Goal: Find specific page/section: Find specific page/section

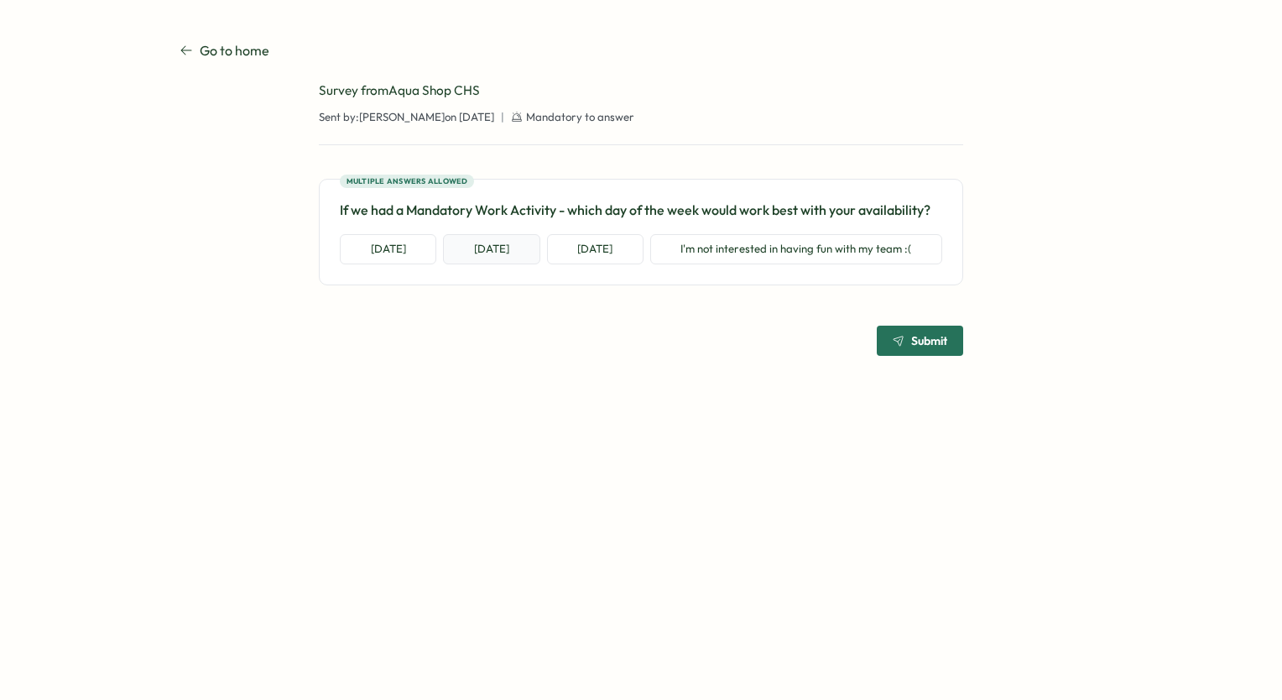
click at [463, 250] on button "[DATE]" at bounding box center [491, 249] width 96 height 30
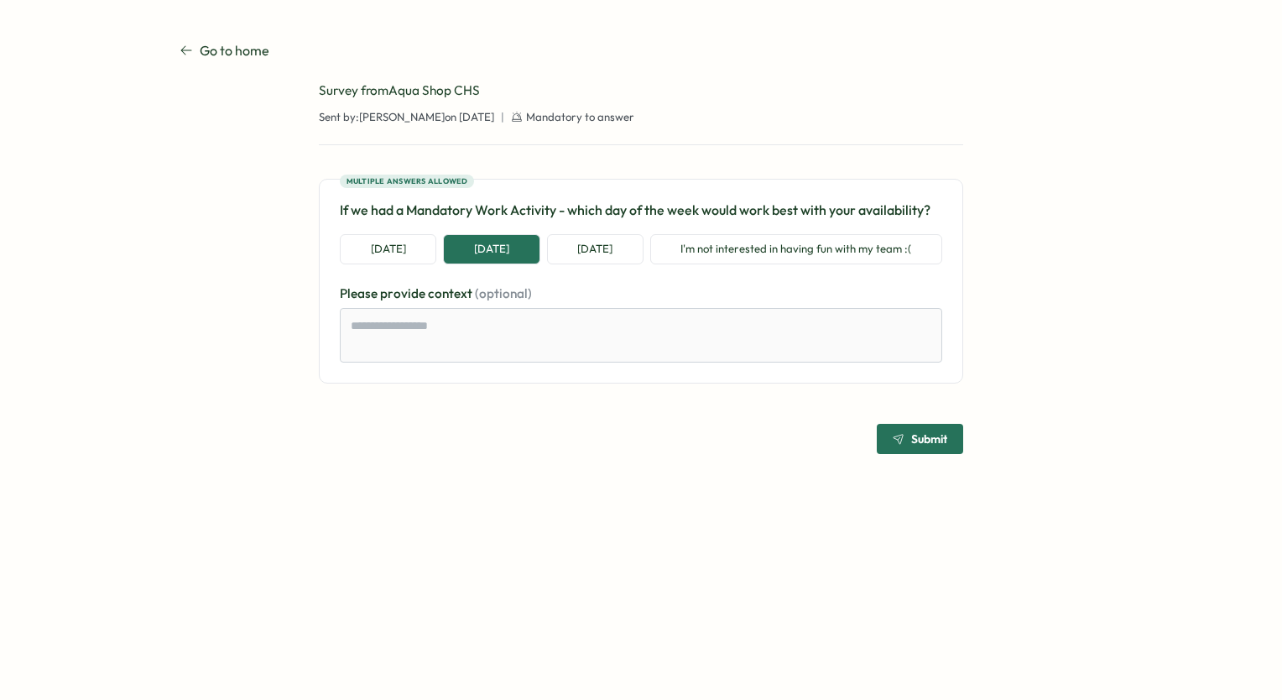
click at [280, 251] on div "Go to home Go to home Survey from Aqua Shop CHS Sent by: [PERSON_NAME] on [DATE…" at bounding box center [641, 247] width 923 height 414
click at [185, 54] on icon at bounding box center [186, 50] width 13 height 13
